Goal: Transaction & Acquisition: Purchase product/service

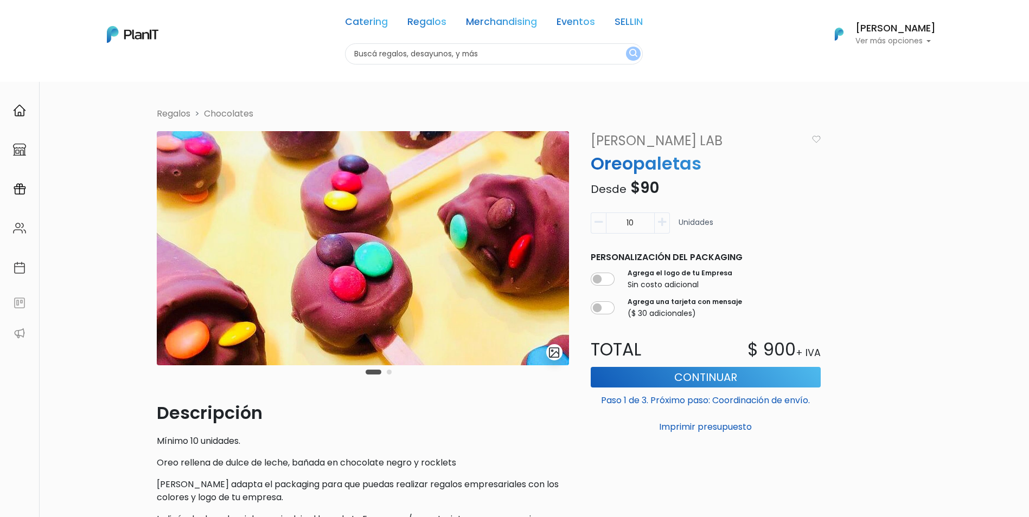
click at [436, 53] on input "text" at bounding box center [494, 53] width 298 height 21
click at [626, 47] on button "submit" at bounding box center [633, 54] width 15 height 14
type input "botellas"
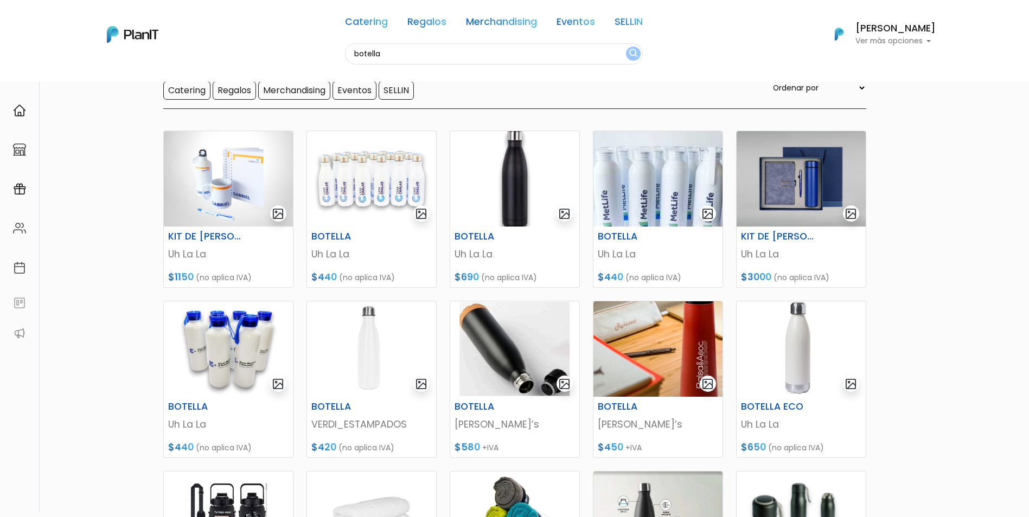
scroll to position [271, 0]
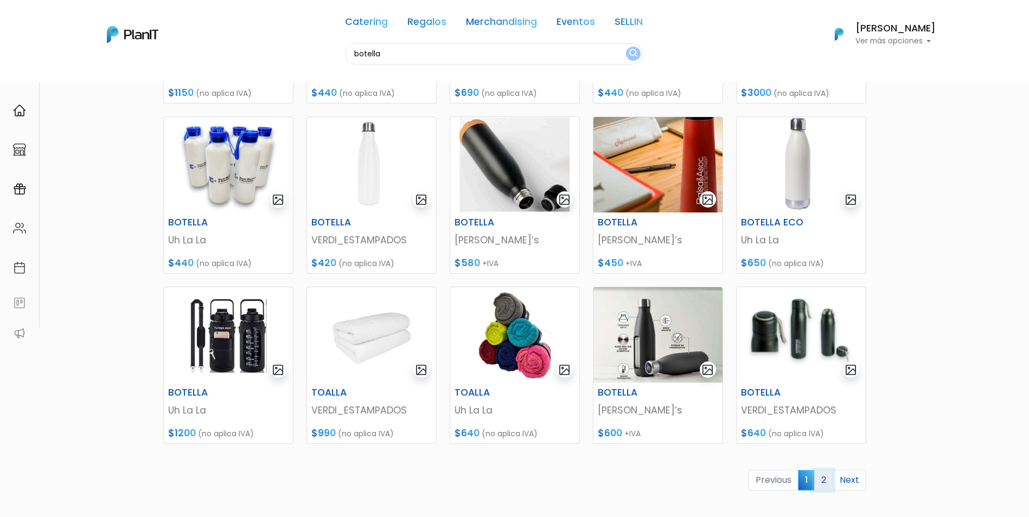
click at [826, 485] on link "2" at bounding box center [823, 480] width 19 height 21
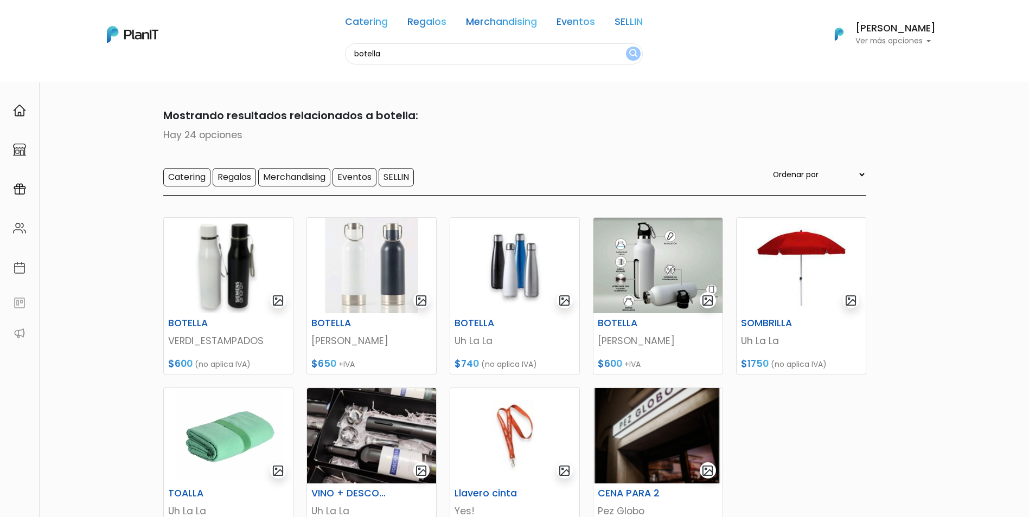
drag, startPoint x: 458, startPoint y: 54, endPoint x: 262, endPoint y: 23, distance: 198.2
click at [265, 25] on div "Catering Regalos Merchandising Eventos SELLIN botella Catering Regalos Merchand…" at bounding box center [514, 34] width 867 height 60
type input "vaso"
click at [626, 47] on button "submit" at bounding box center [633, 54] width 15 height 14
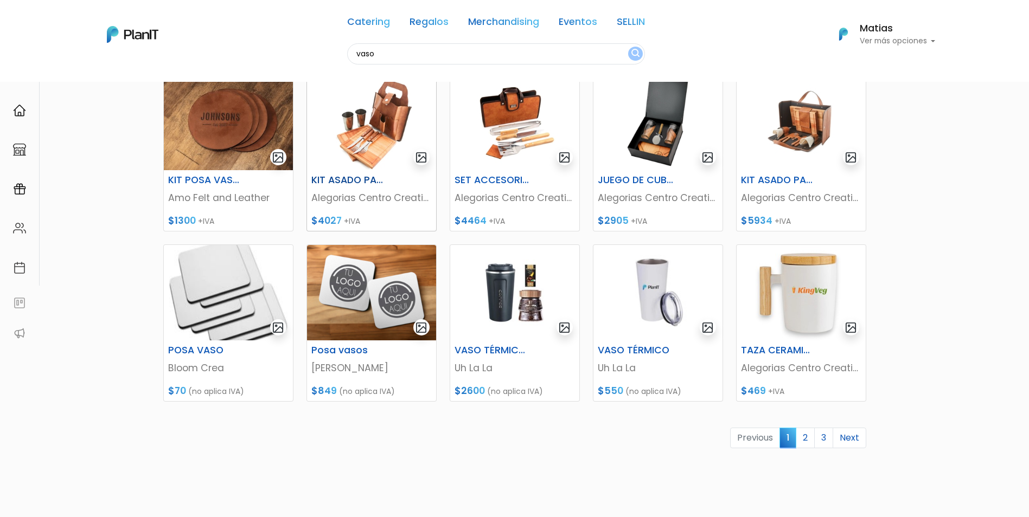
scroll to position [325, 0]
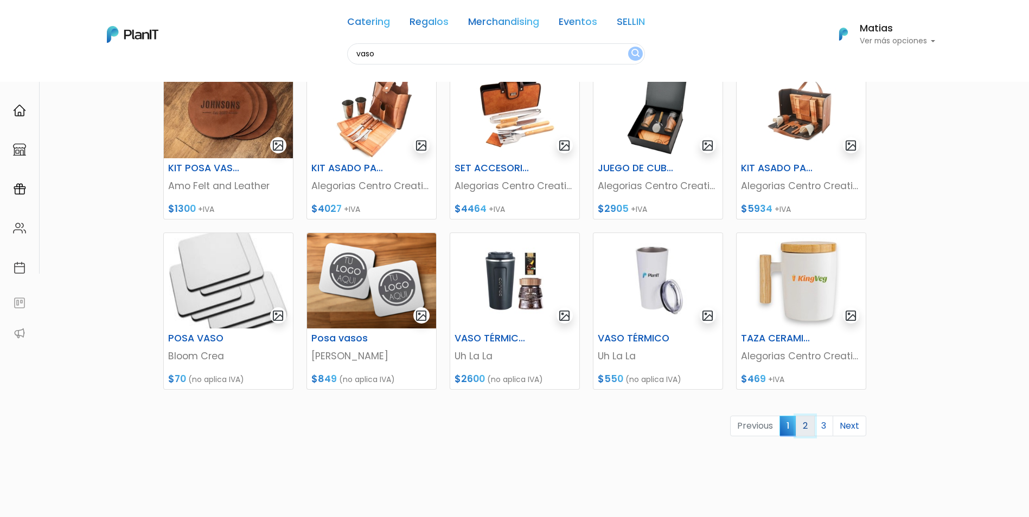
click at [805, 426] on link "2" at bounding box center [804, 426] width 19 height 21
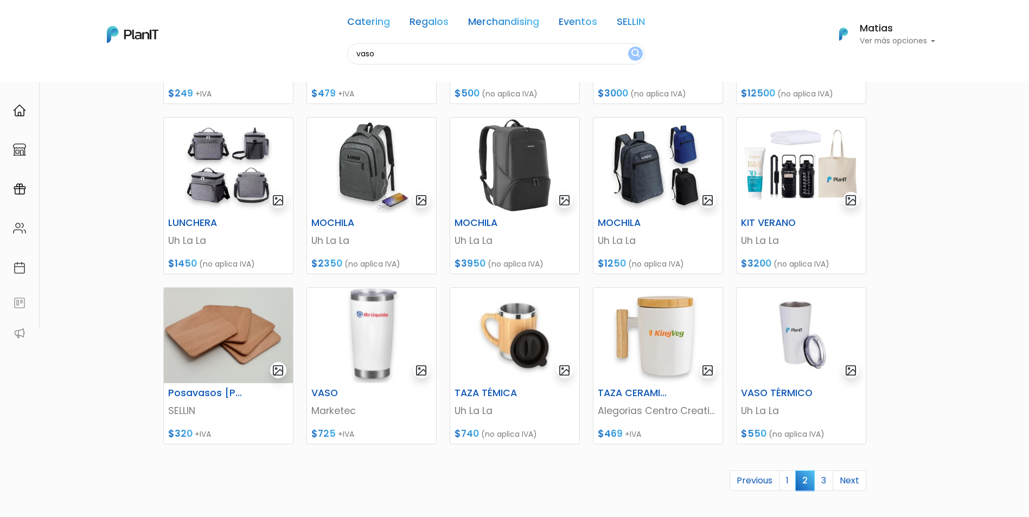
scroll to position [271, 0]
click at [825, 478] on link "3" at bounding box center [823, 480] width 19 height 21
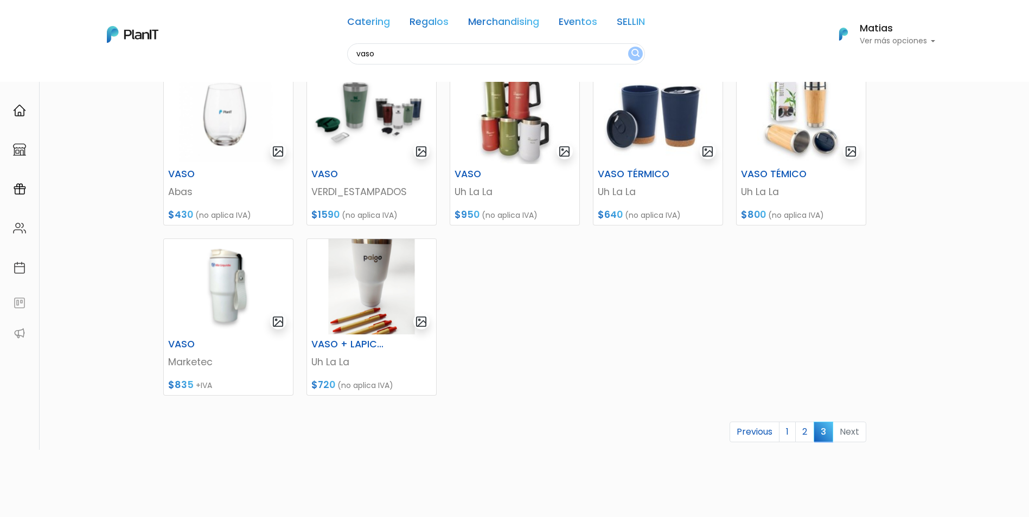
scroll to position [163, 0]
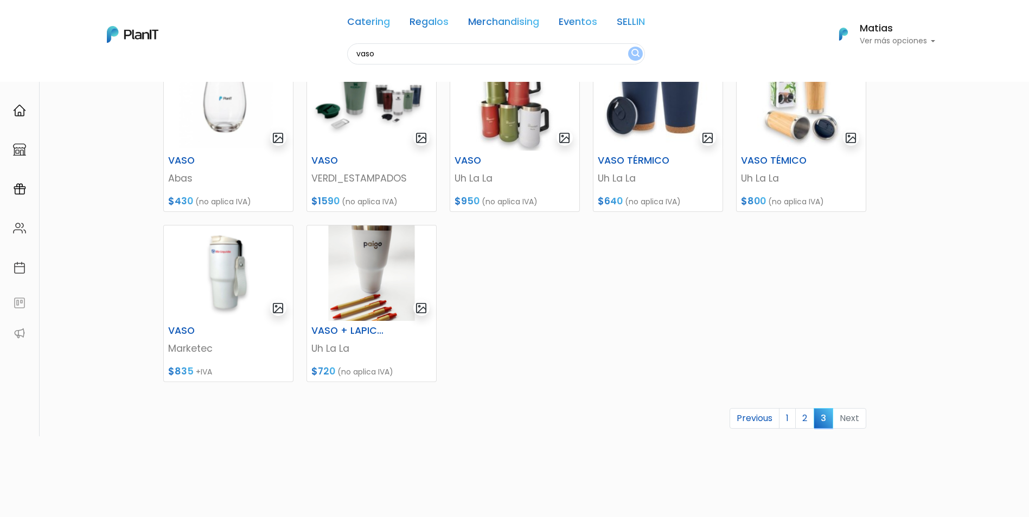
drag, startPoint x: 410, startPoint y: 57, endPoint x: 288, endPoint y: 45, distance: 122.6
click at [288, 45] on div "Catering Regalos Merchandising Eventos SELLIN vaso Catering Regalos Merchandisi…" at bounding box center [514, 34] width 867 height 60
type input "mochila"
click at [628, 47] on button "submit" at bounding box center [635, 54] width 15 height 14
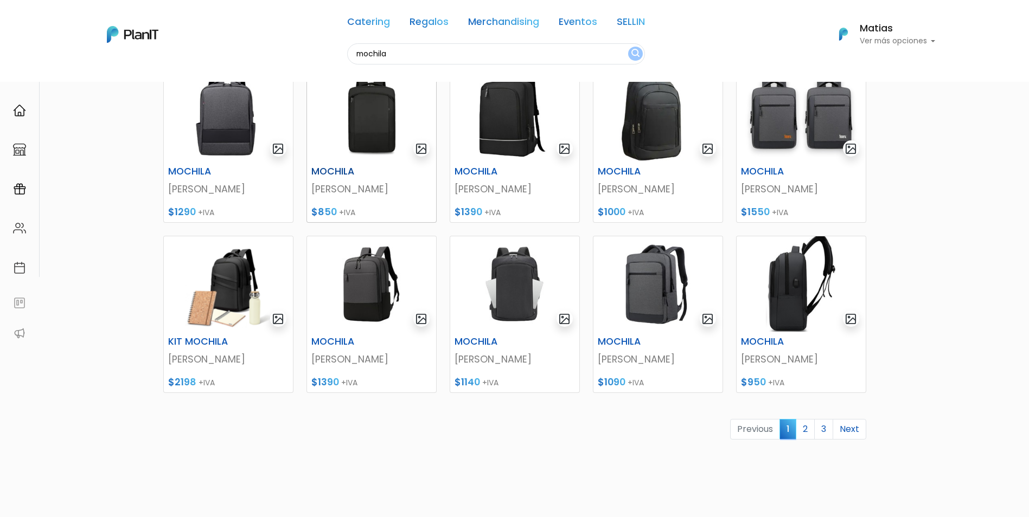
scroll to position [325, 0]
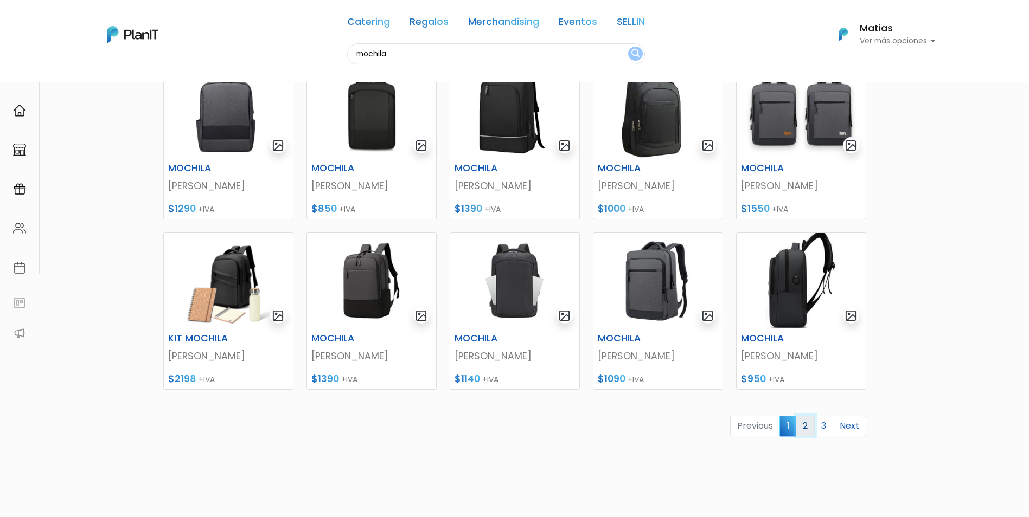
click at [802, 428] on link "2" at bounding box center [804, 426] width 19 height 21
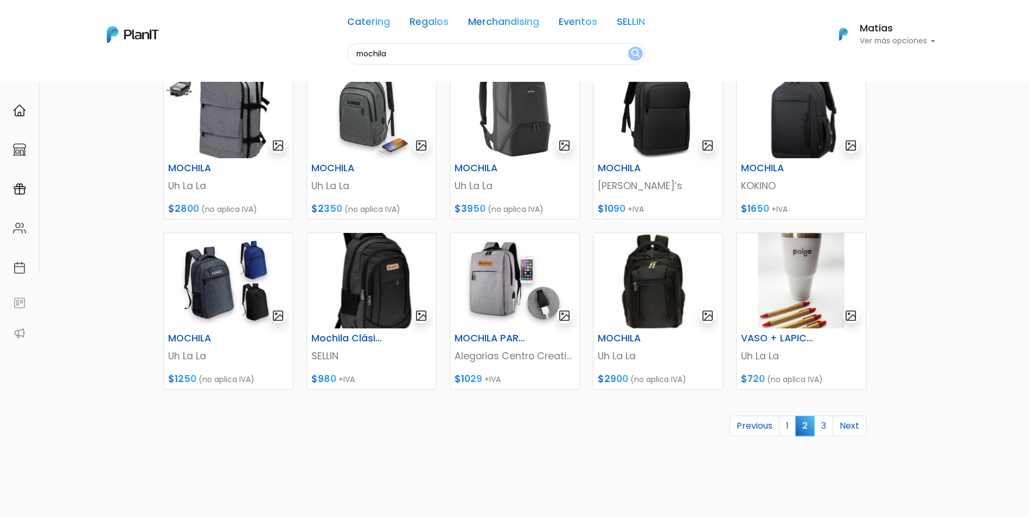
drag, startPoint x: 826, startPoint y: 1066, endPoint x: 914, endPoint y: 1044, distance: 90.6
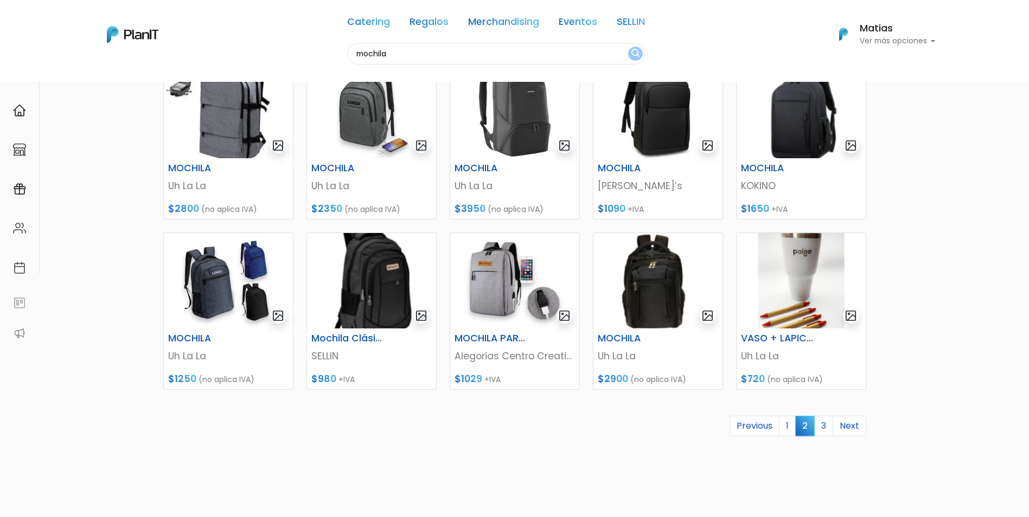
click at [823, 422] on link "3" at bounding box center [823, 426] width 19 height 21
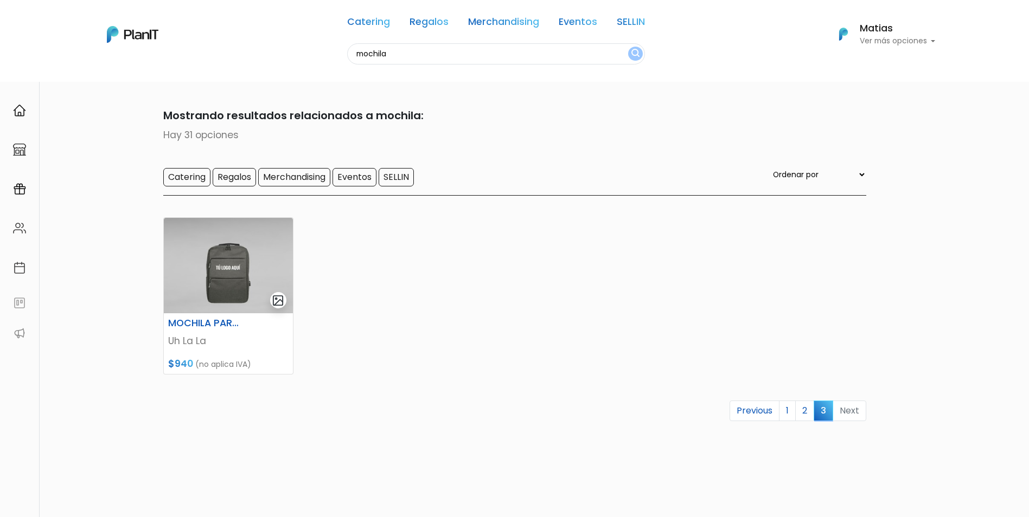
drag, startPoint x: 467, startPoint y: 44, endPoint x: 199, endPoint y: 37, distance: 268.5
click at [191, 43] on div "Catering Regalos Merchandising Eventos SELLIN mochila Catering Regalos Merchand…" at bounding box center [514, 34] width 867 height 60
type input "bolsa"
click at [628, 47] on button "submit" at bounding box center [635, 54] width 15 height 14
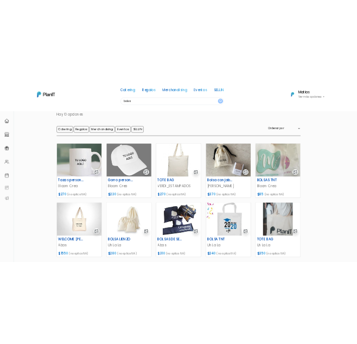
scroll to position [108, 0]
